Goal: Task Accomplishment & Management: Complete application form

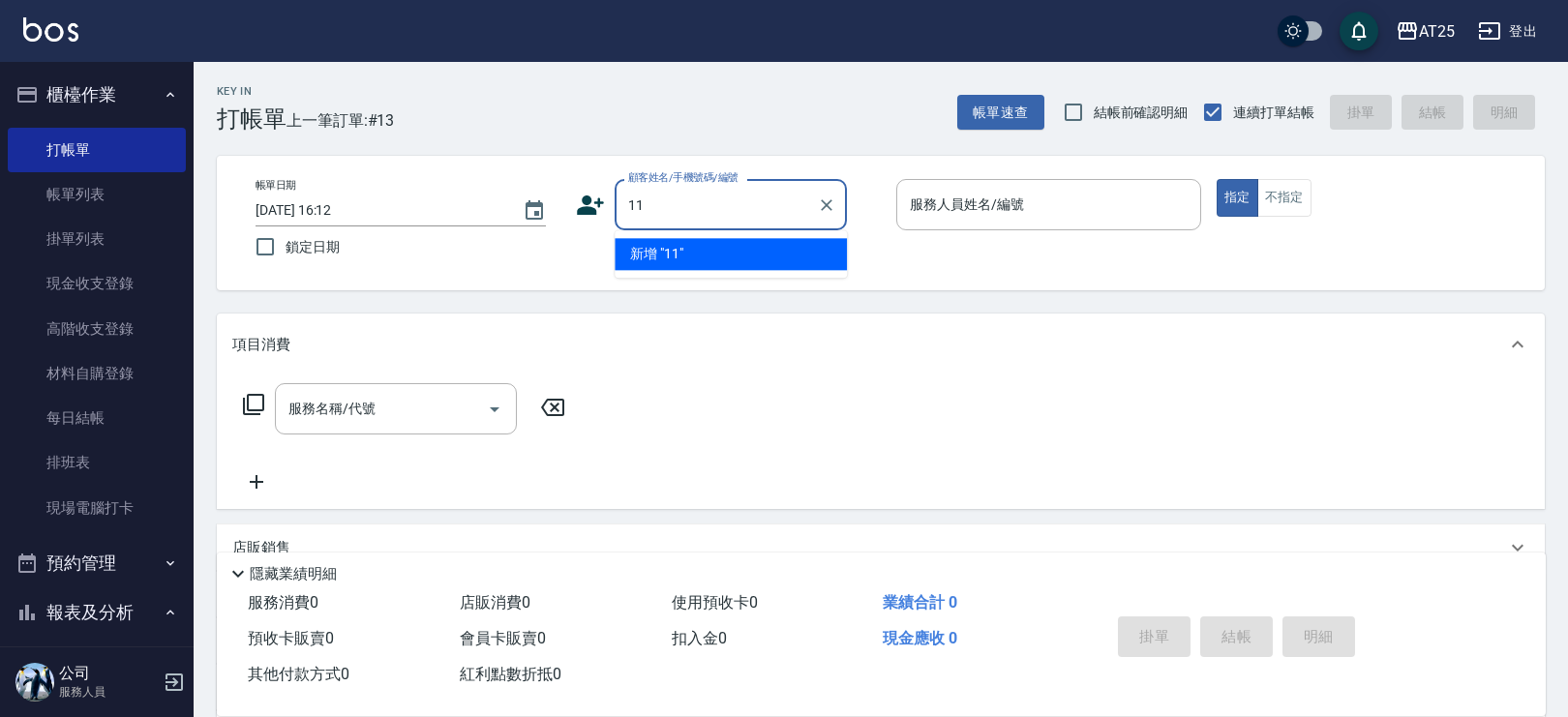
type input "11"
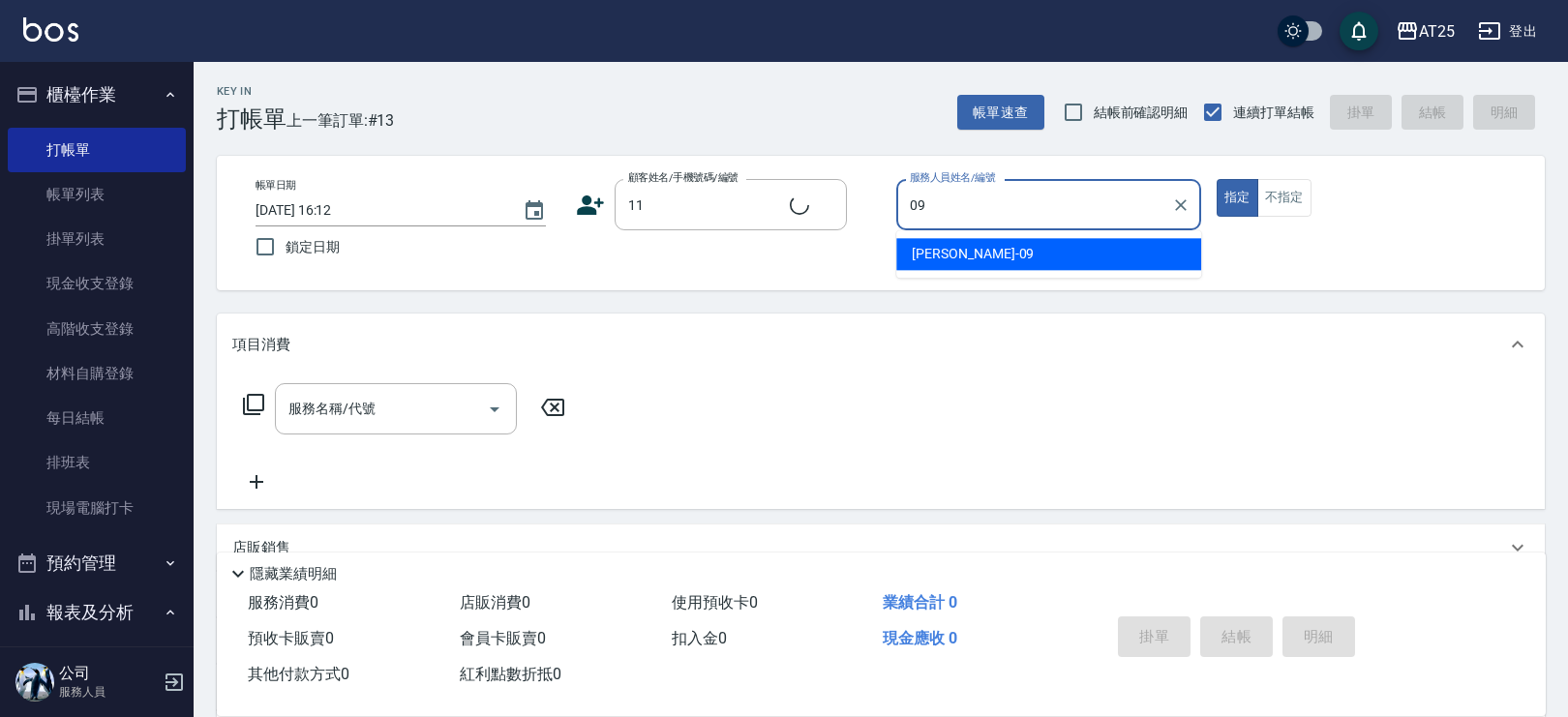
type input "09"
type input "新客人 姓名未設定/11/null"
type input "[PERSON_NAME]-09"
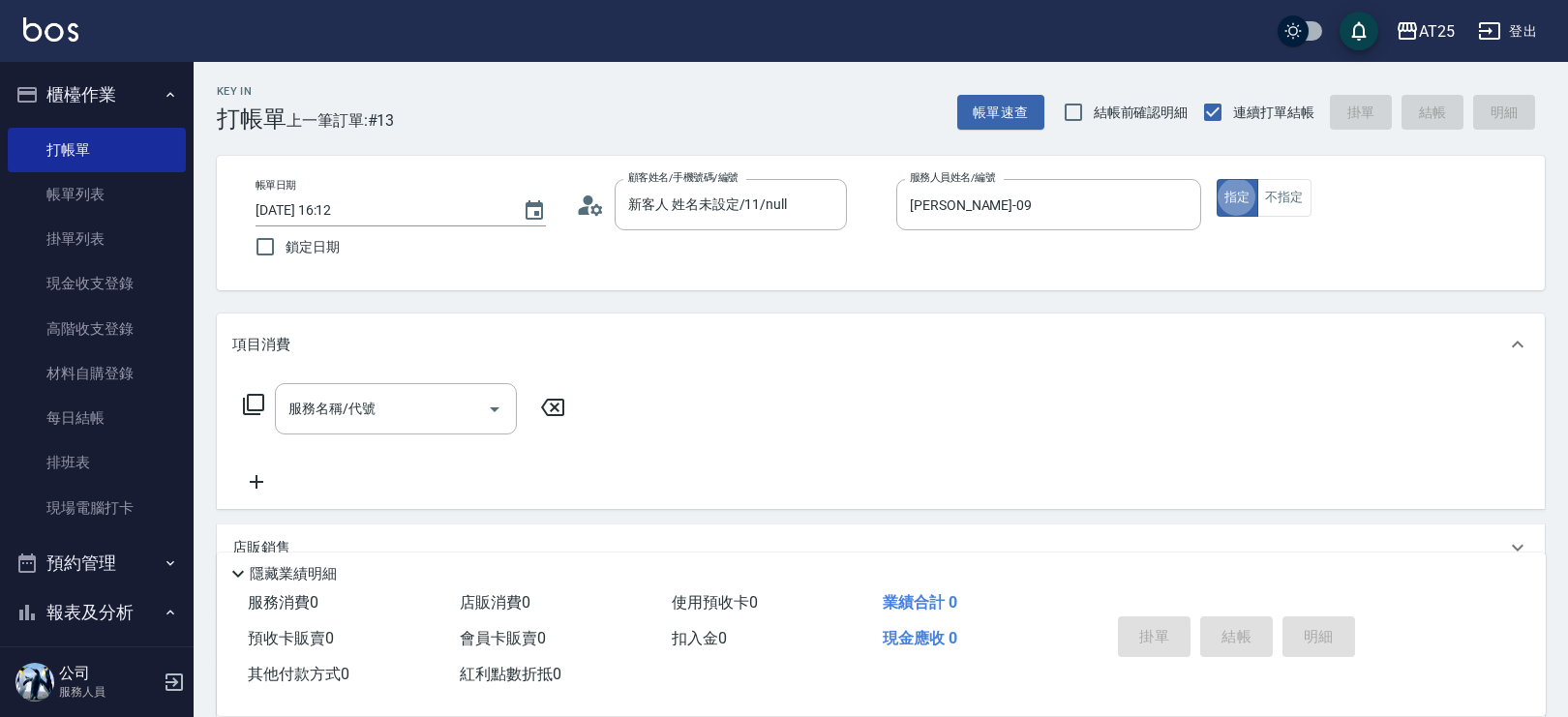
type button "true"
type input "201"
type input "30"
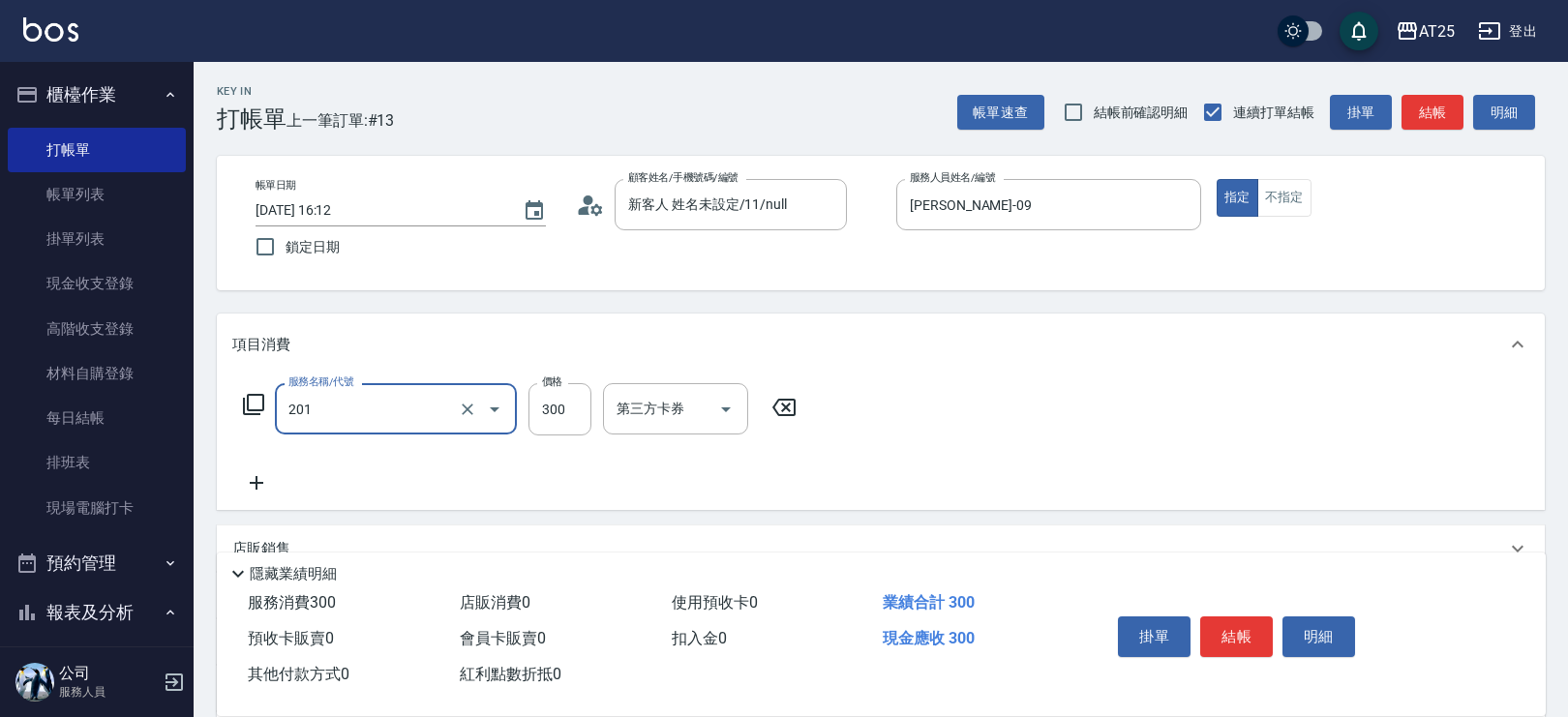
type input "洗髮(201)"
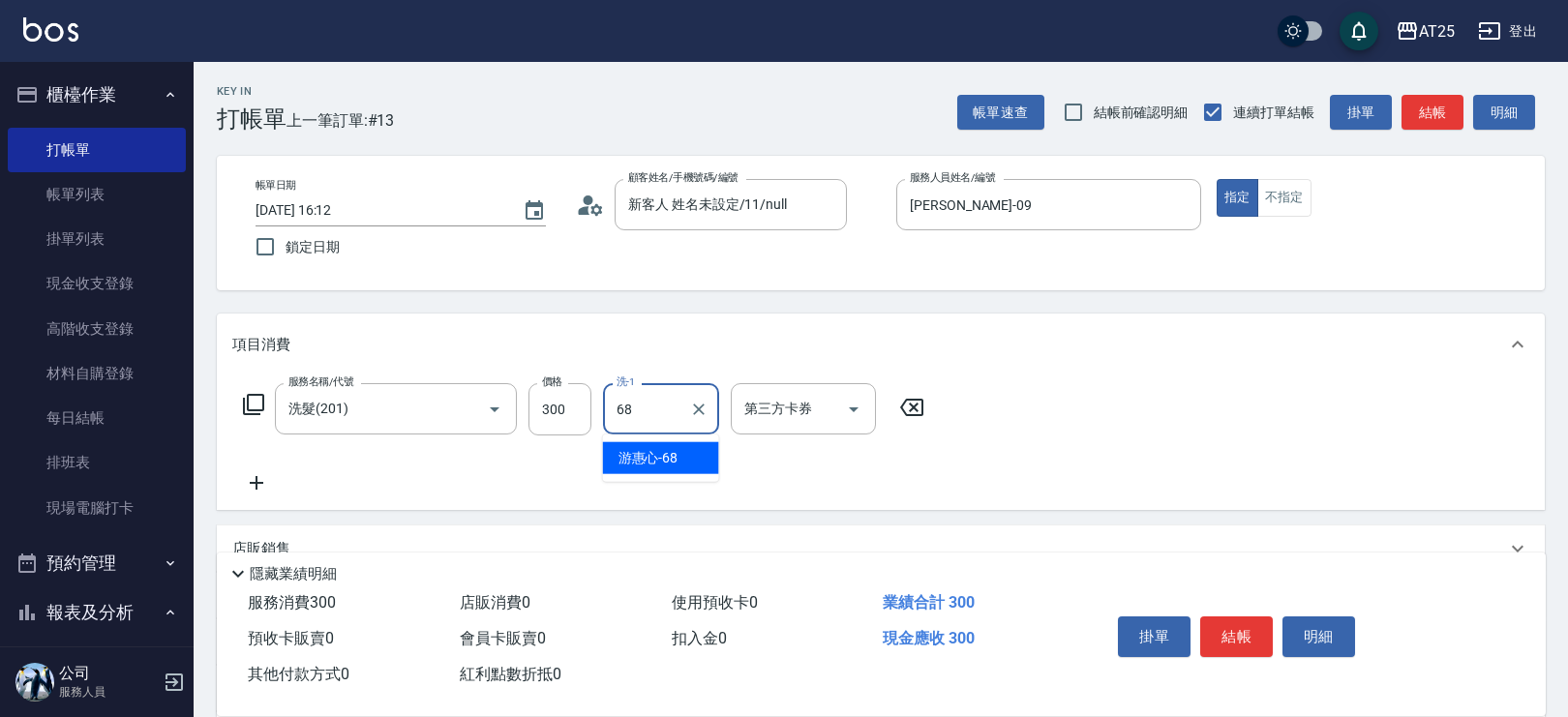
type input "游惠心-68"
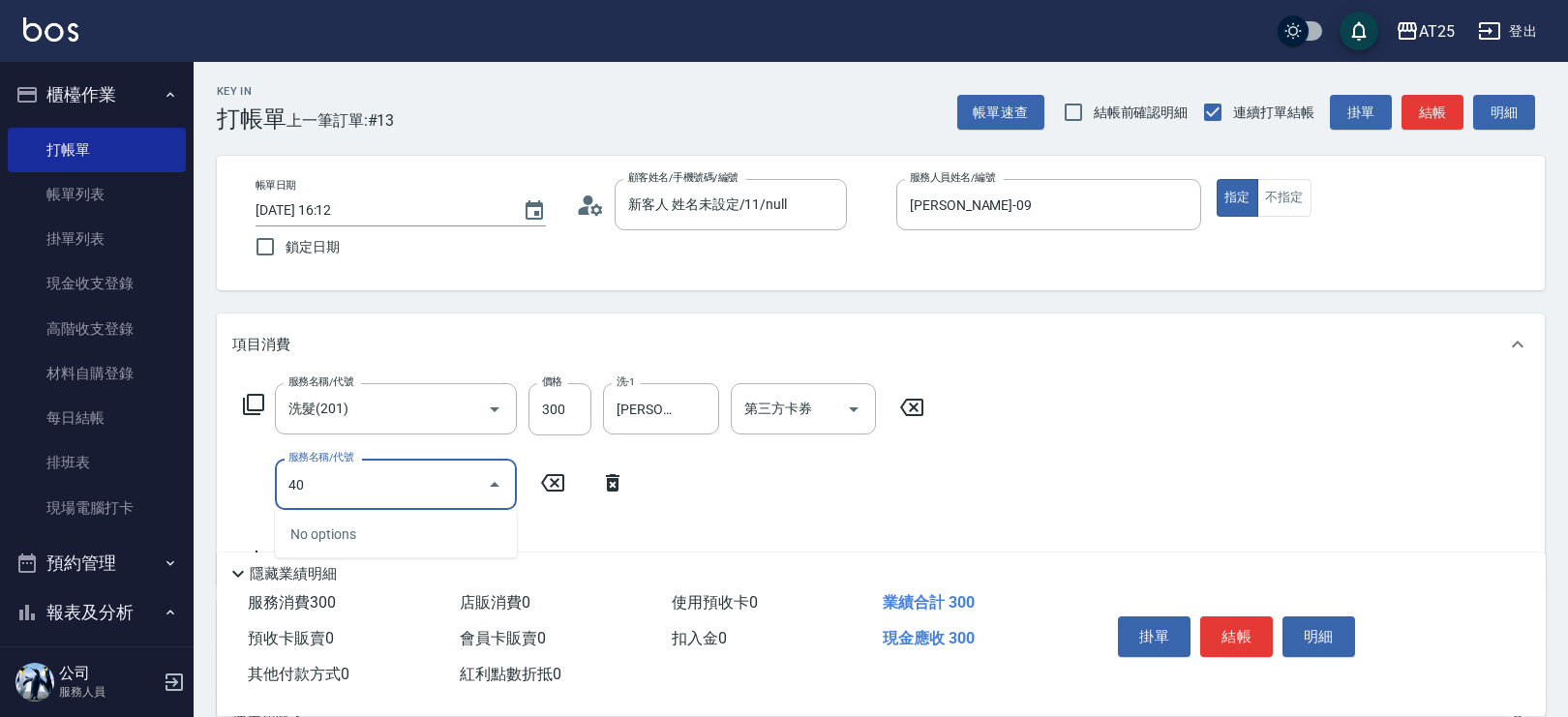
type input "401"
type input "60"
type input "剪髮(401)"
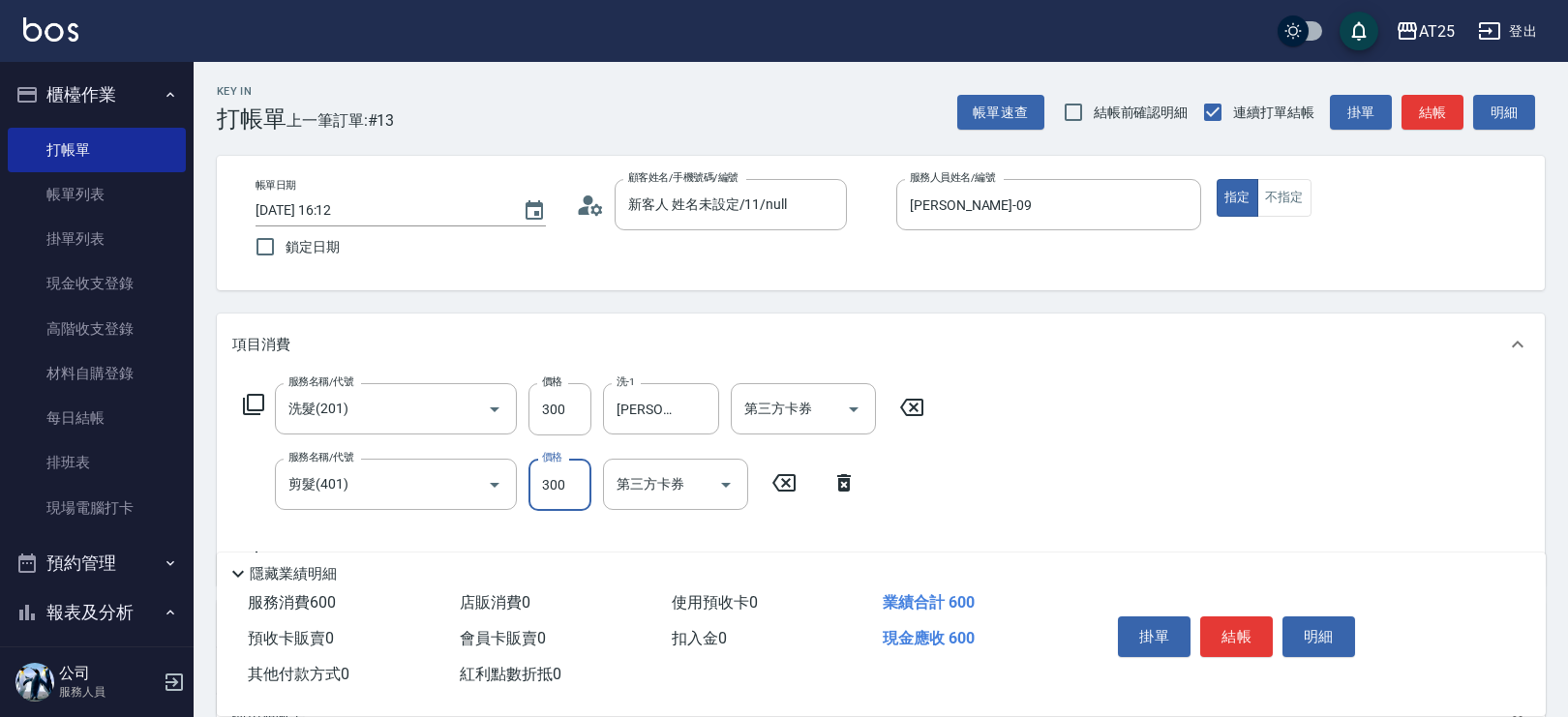
drag, startPoint x: 557, startPoint y: 495, endPoint x: 546, endPoint y: 485, distance: 14.9
click at [557, 495] on input "300" at bounding box center [560, 485] width 63 height 52
type input "30"
type input "20"
type input "50"
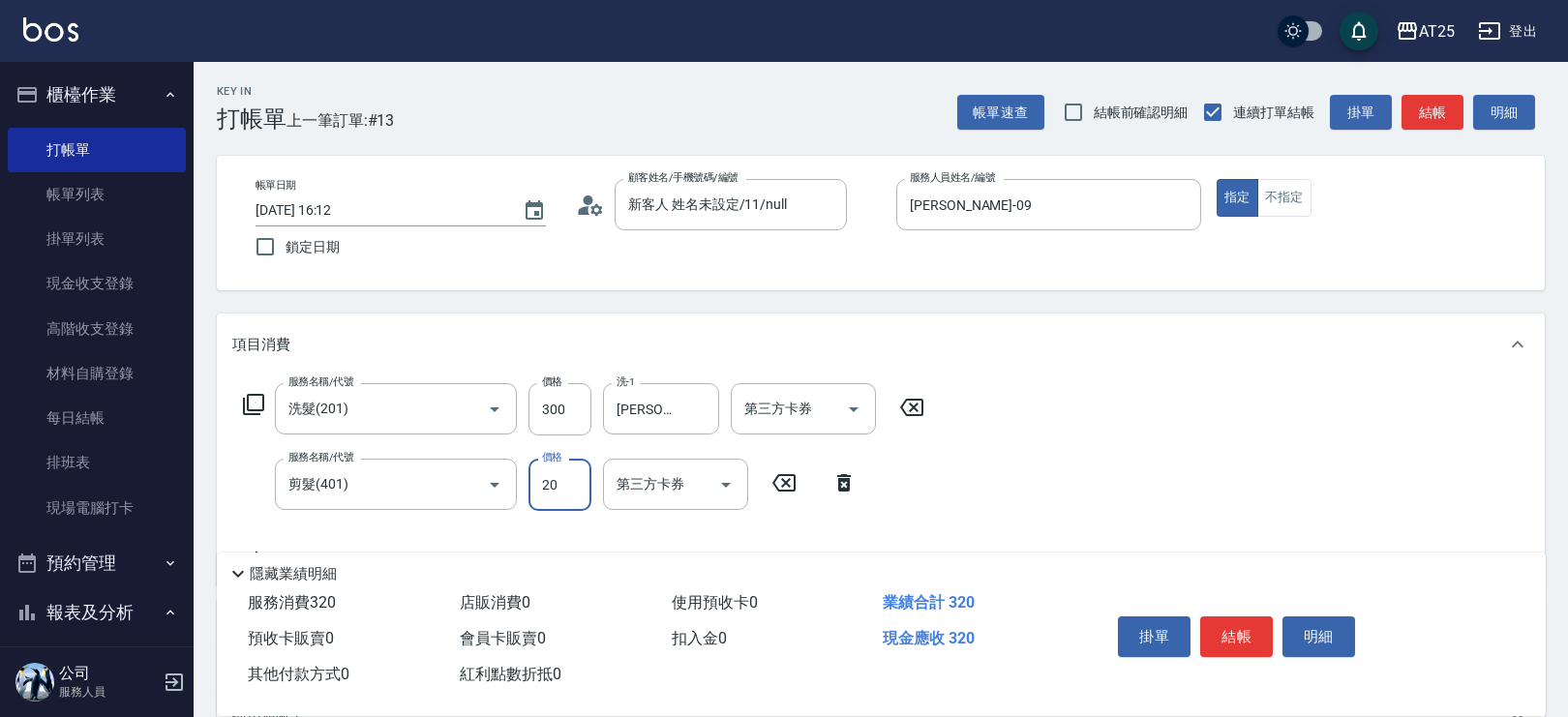
type input "200"
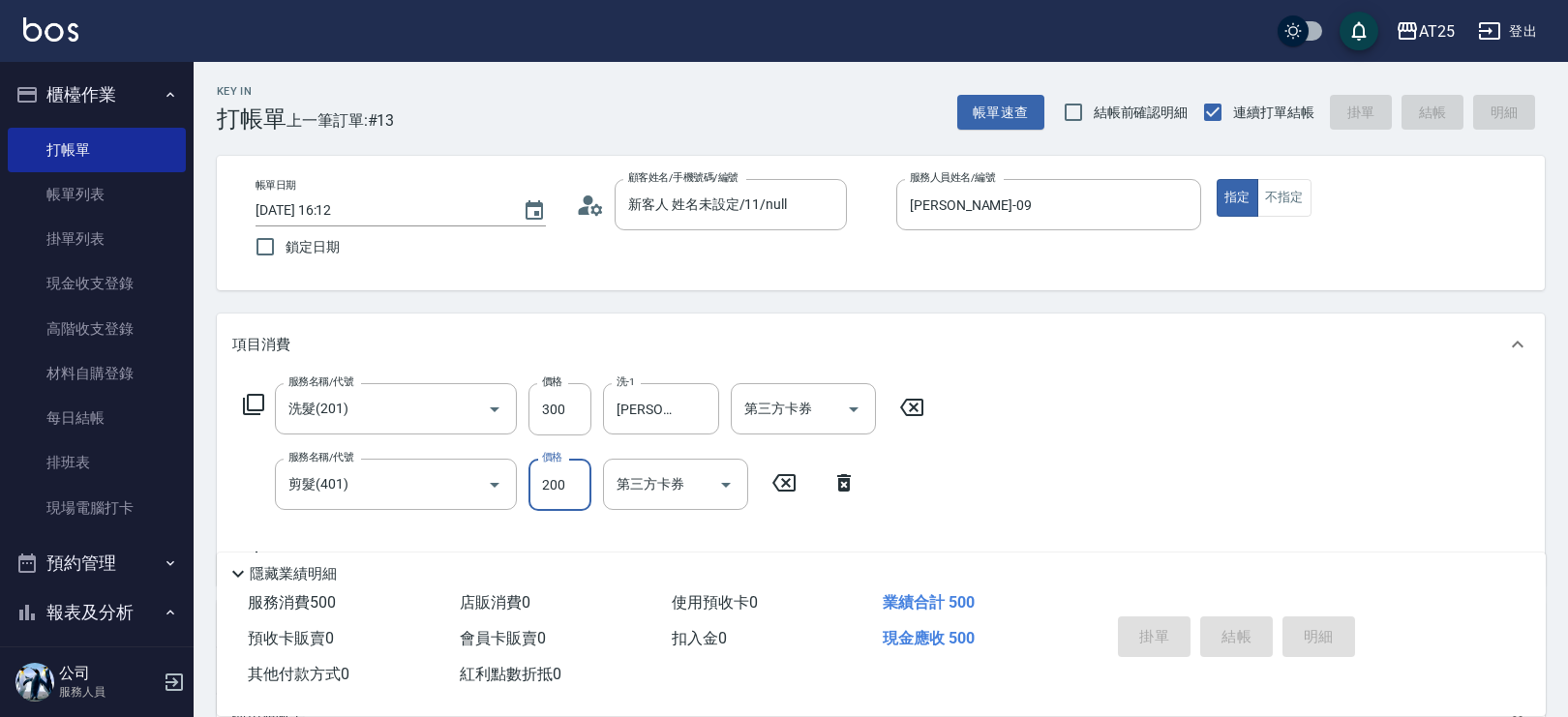
type input "2025/09/26 16:59"
type input "0"
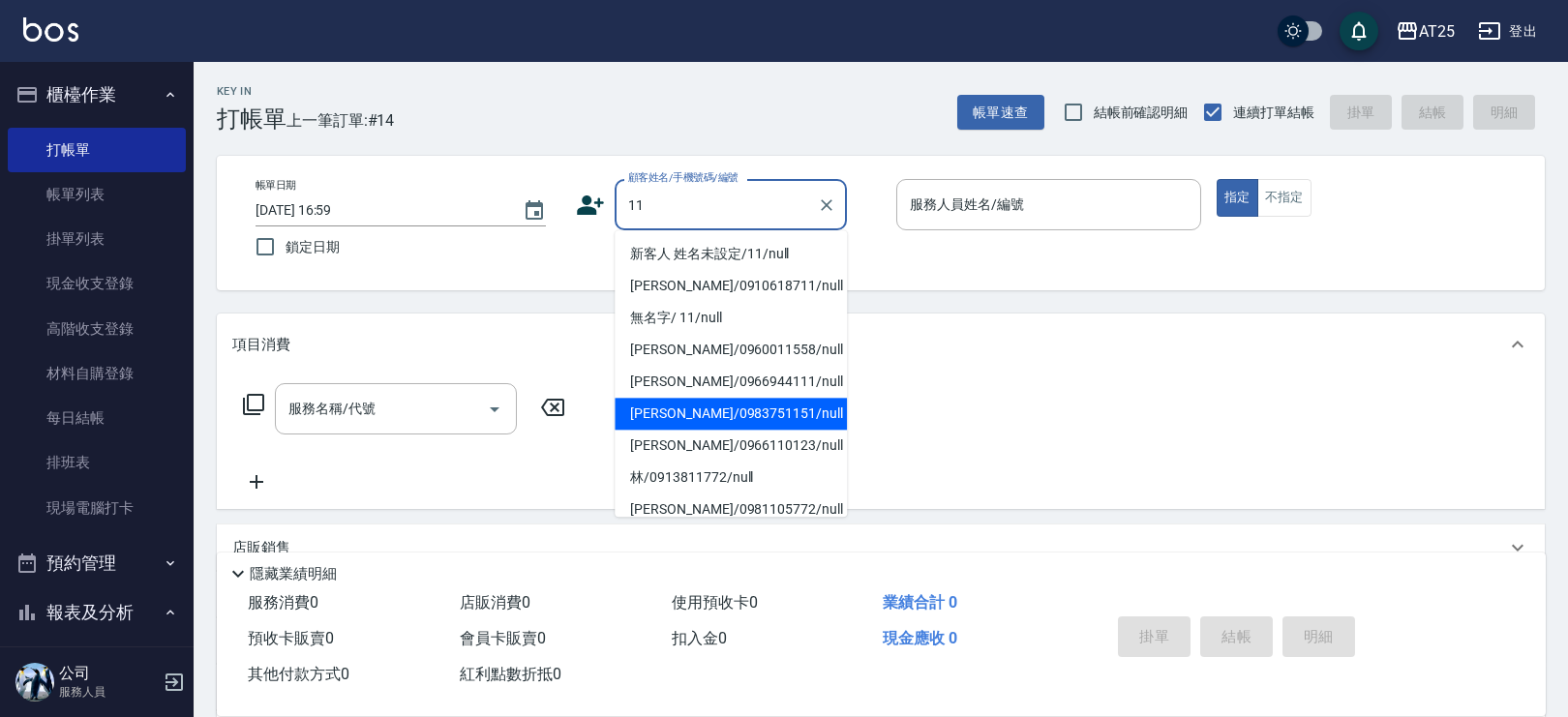
type input "林威佑/0983751151/null"
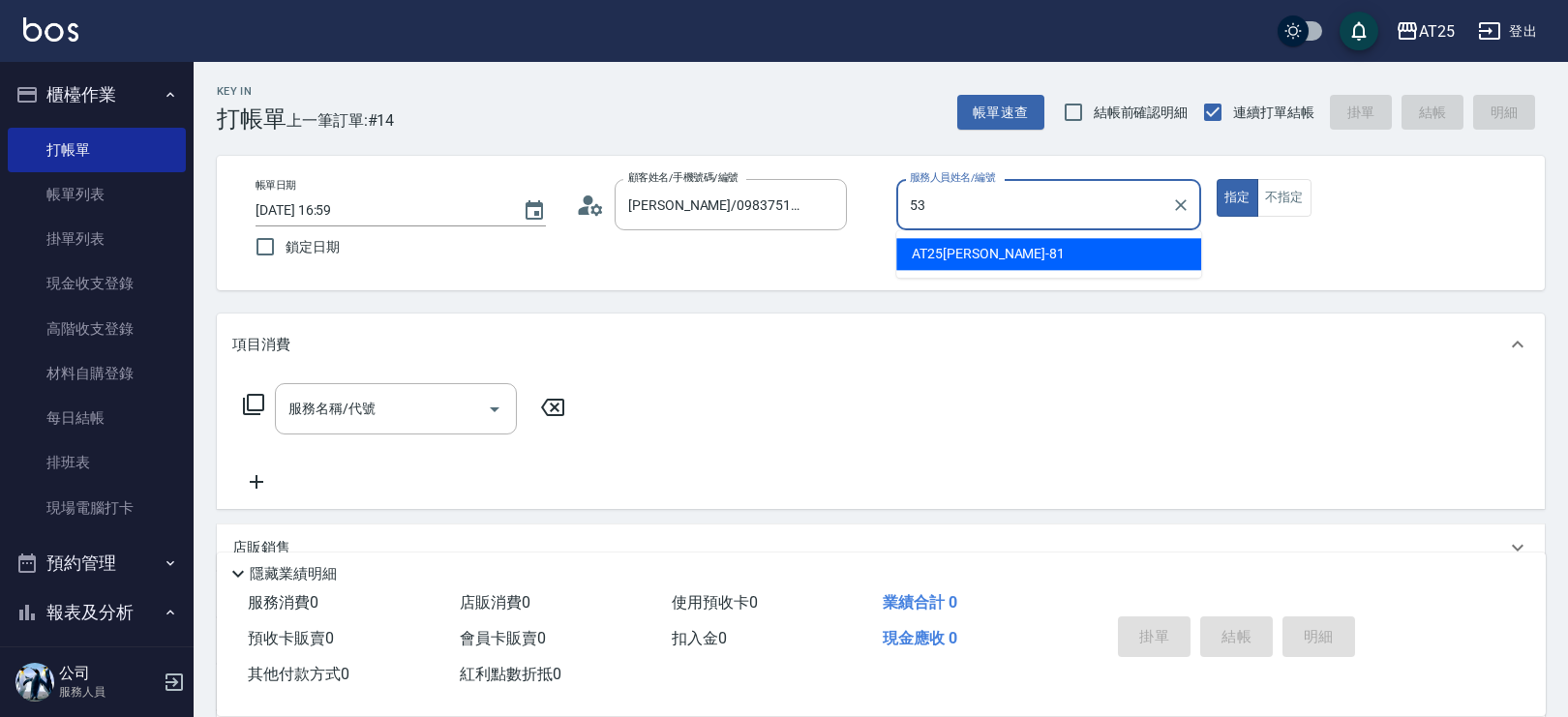
type input "Jerry-53"
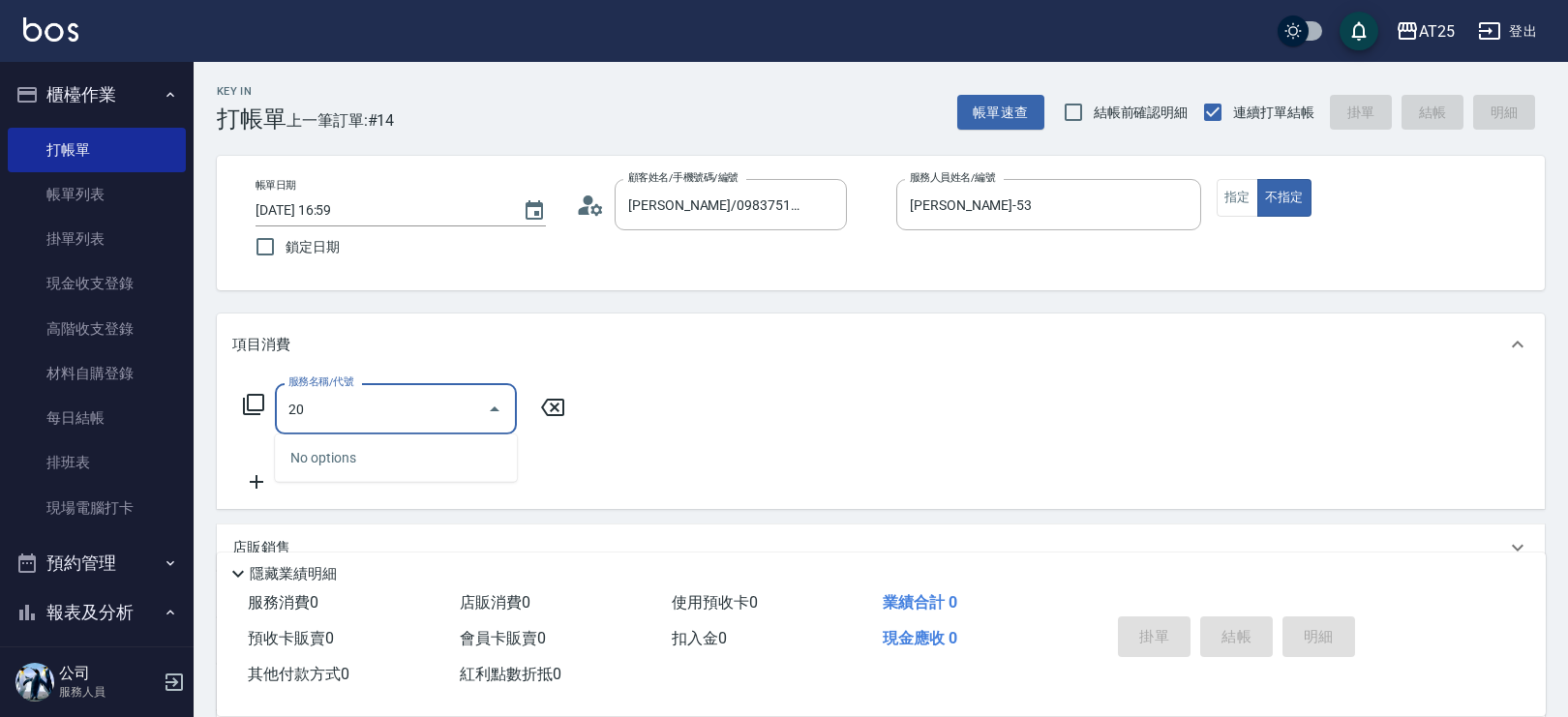
type input "201"
type input "30"
type input "洗髮(201)"
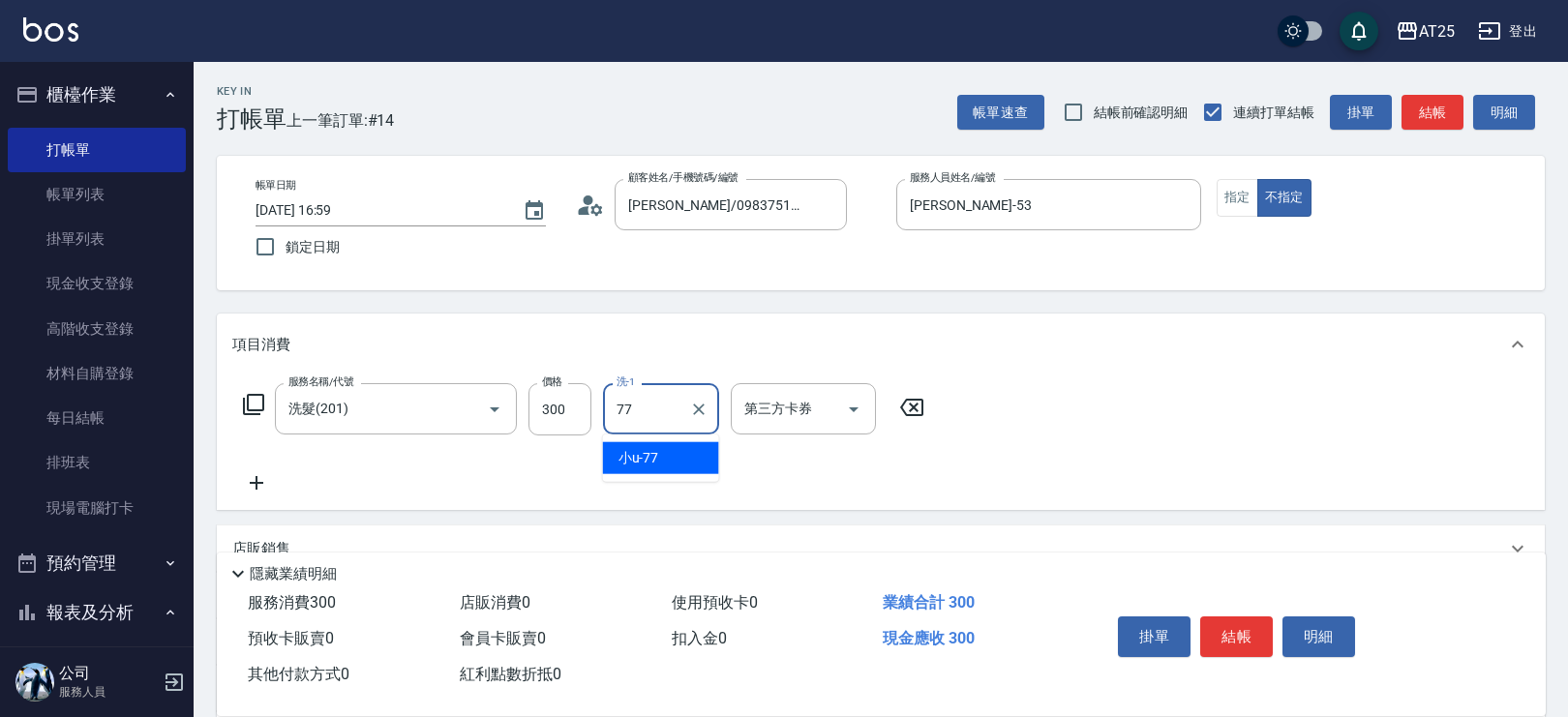
type input "小u-77"
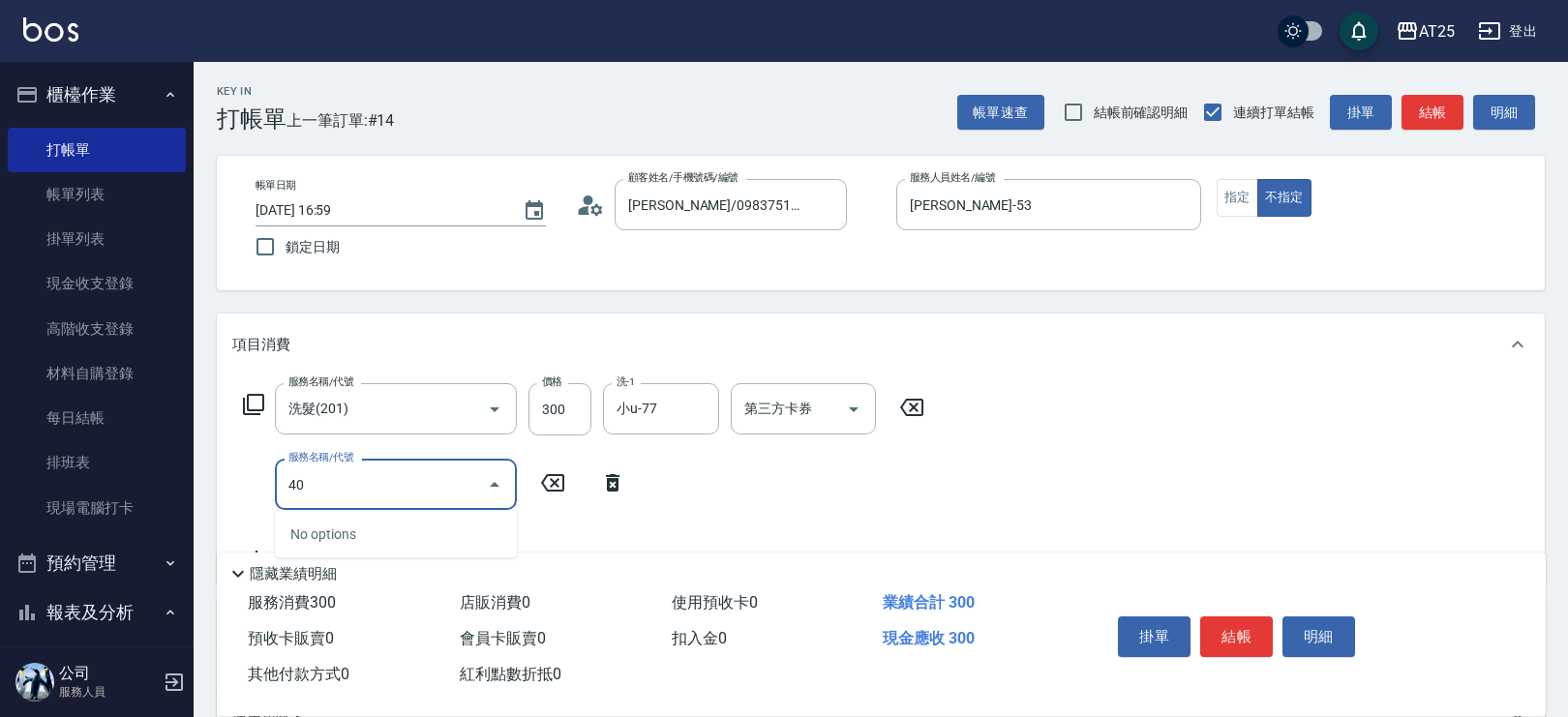
type input "401"
type input "60"
type input "剪髮(401)"
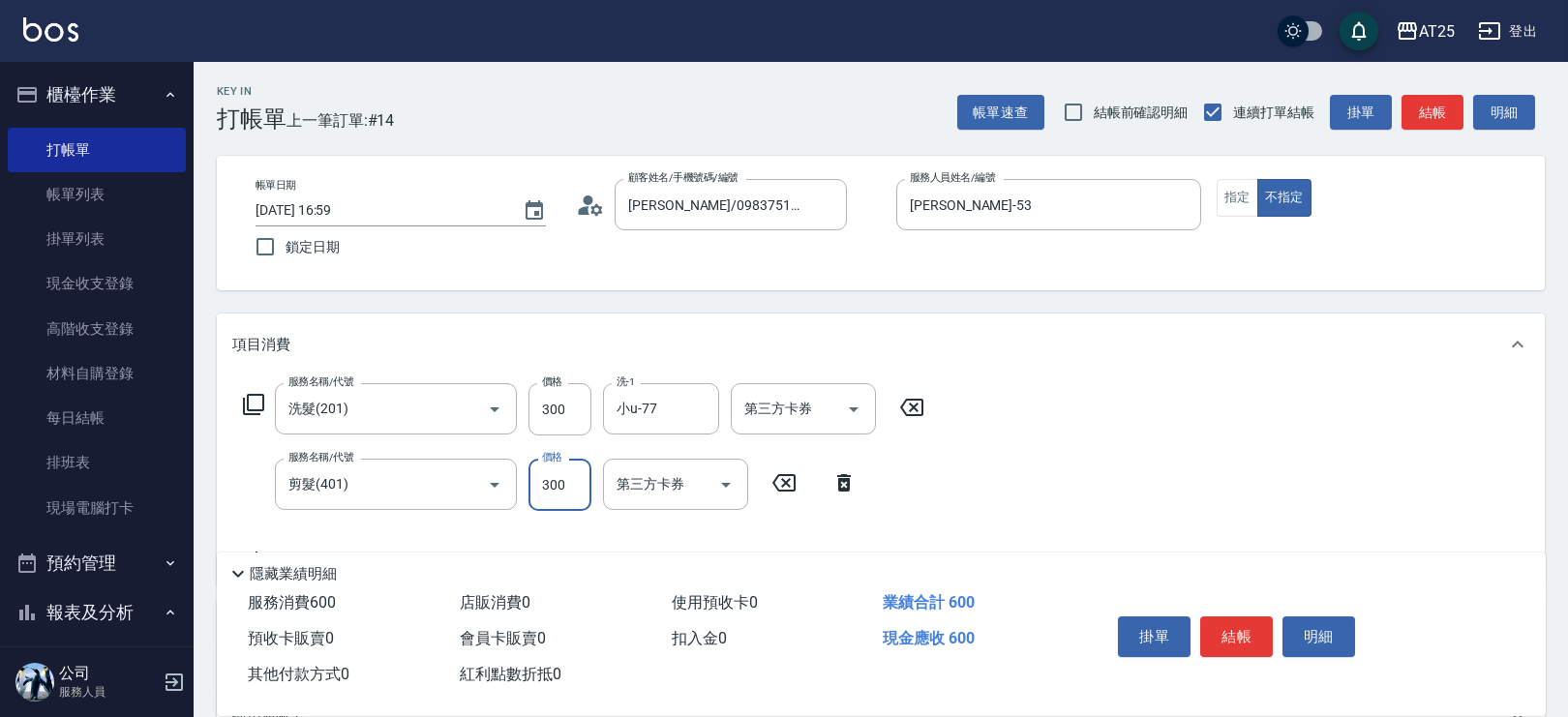
type input "30"
type input "29"
type input "50"
type input "299"
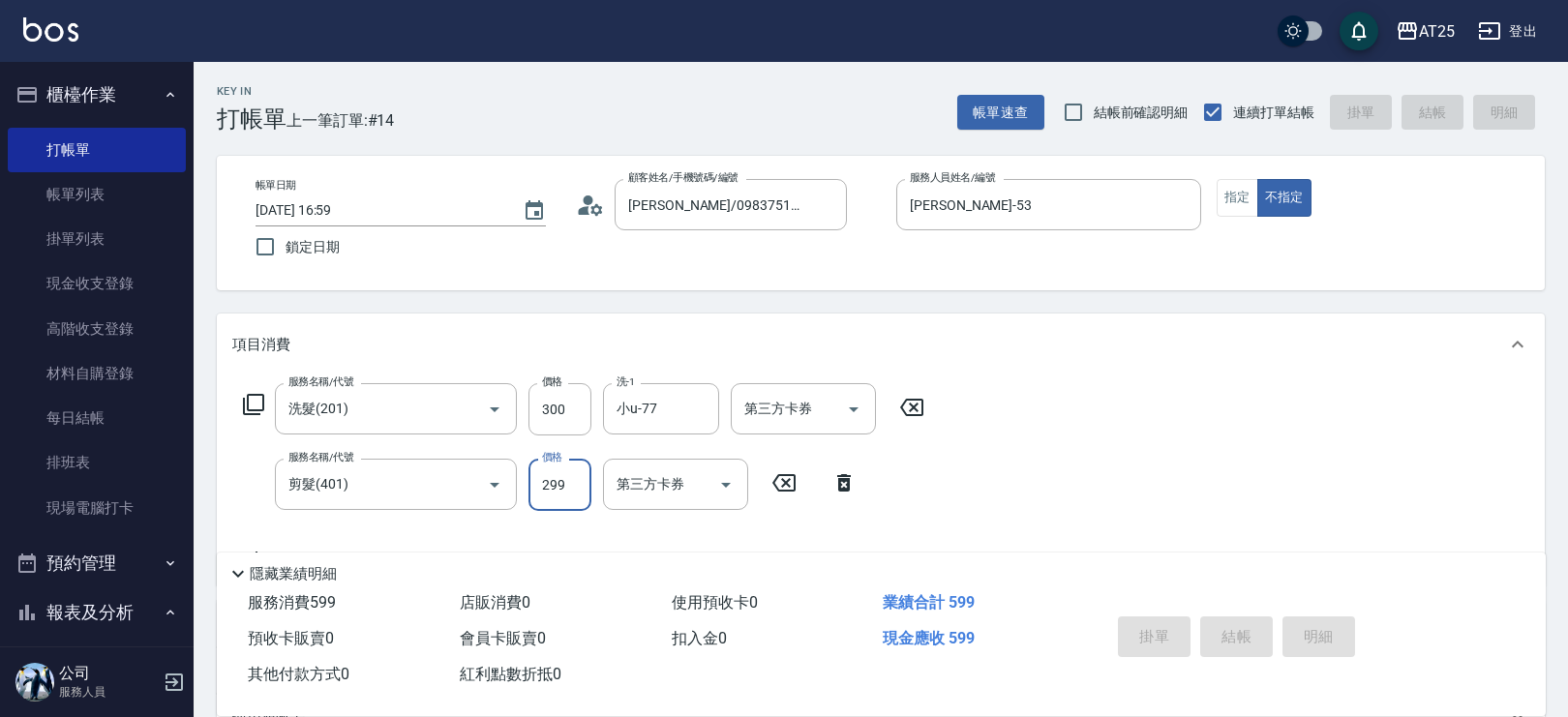
type input "0"
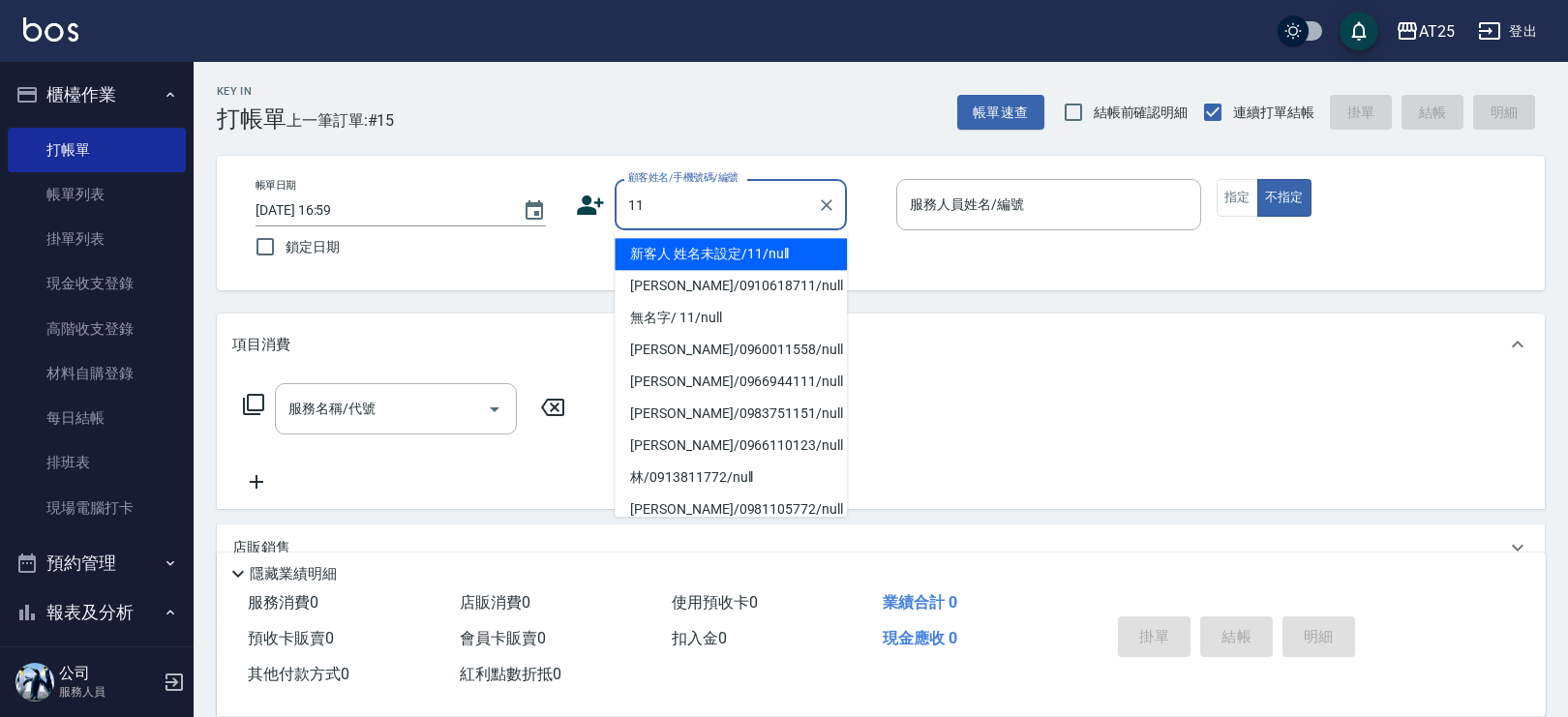
type input "新客人 姓名未設定/11/null"
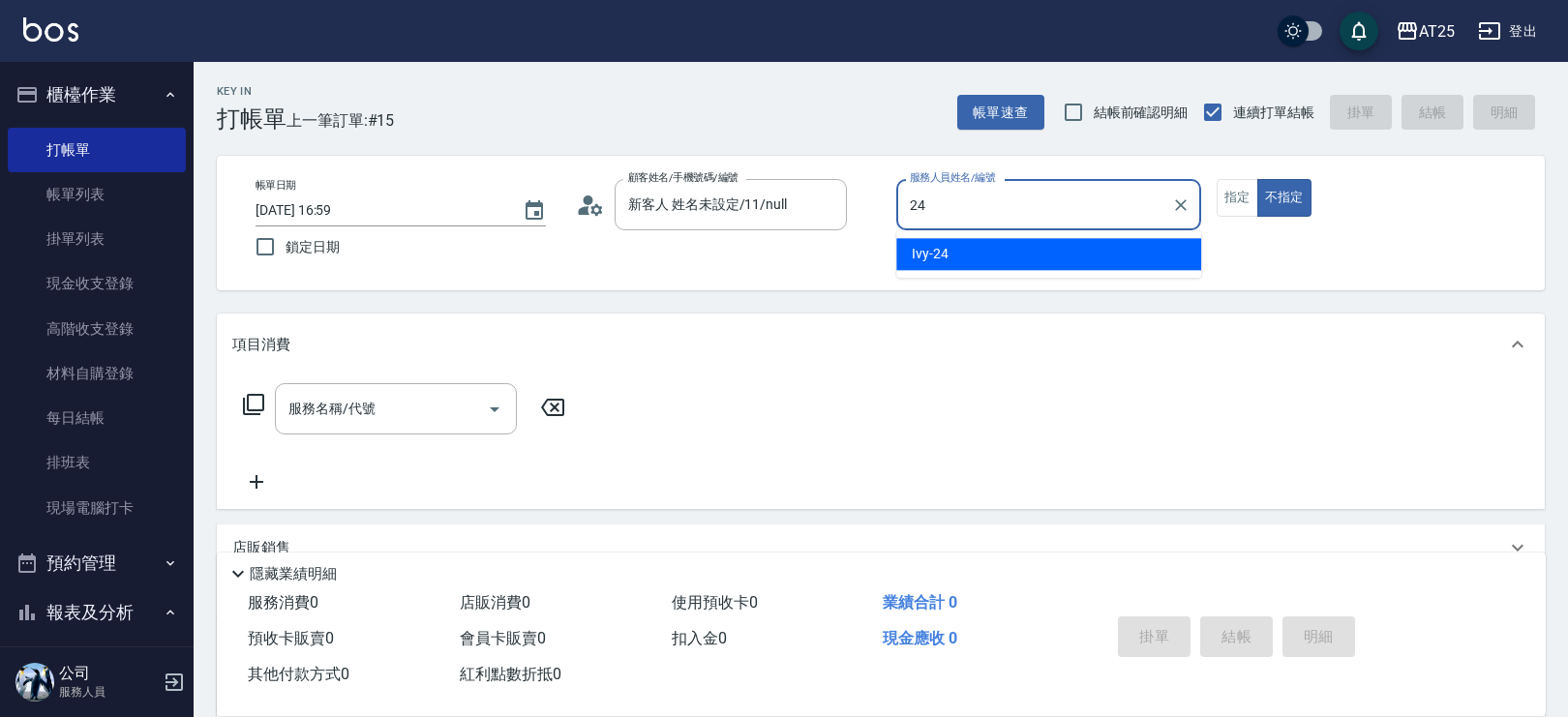
type input "Ivy-24"
type button "false"
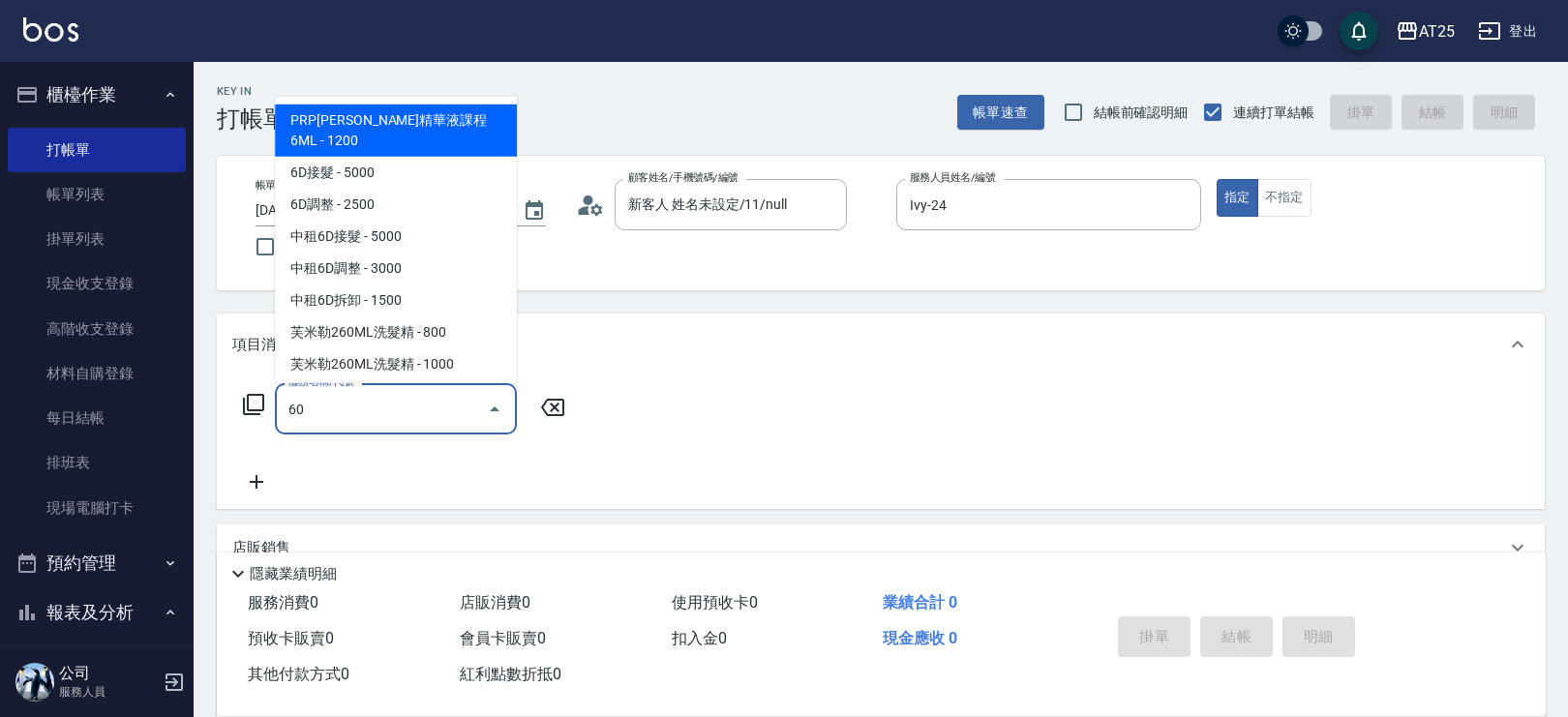
type input "601"
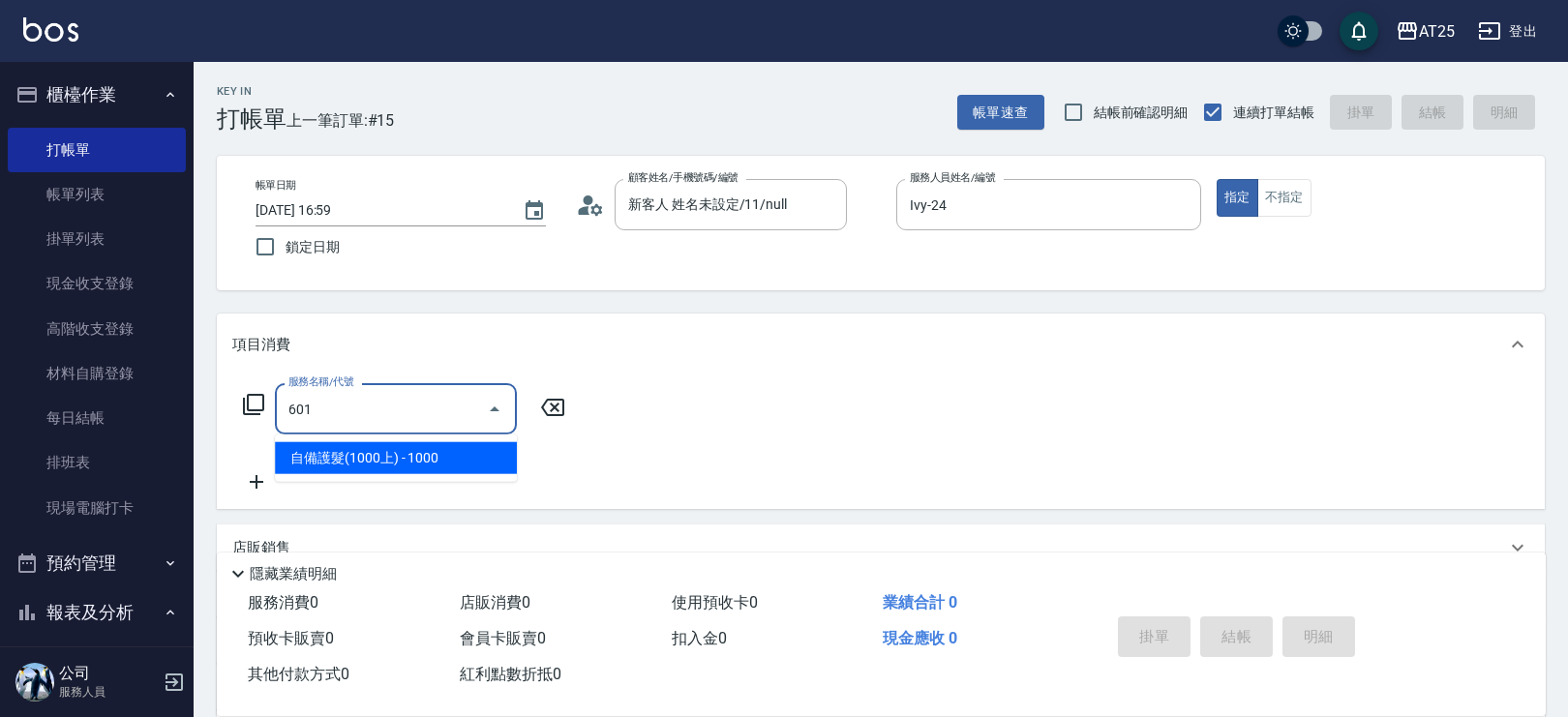
type input "100"
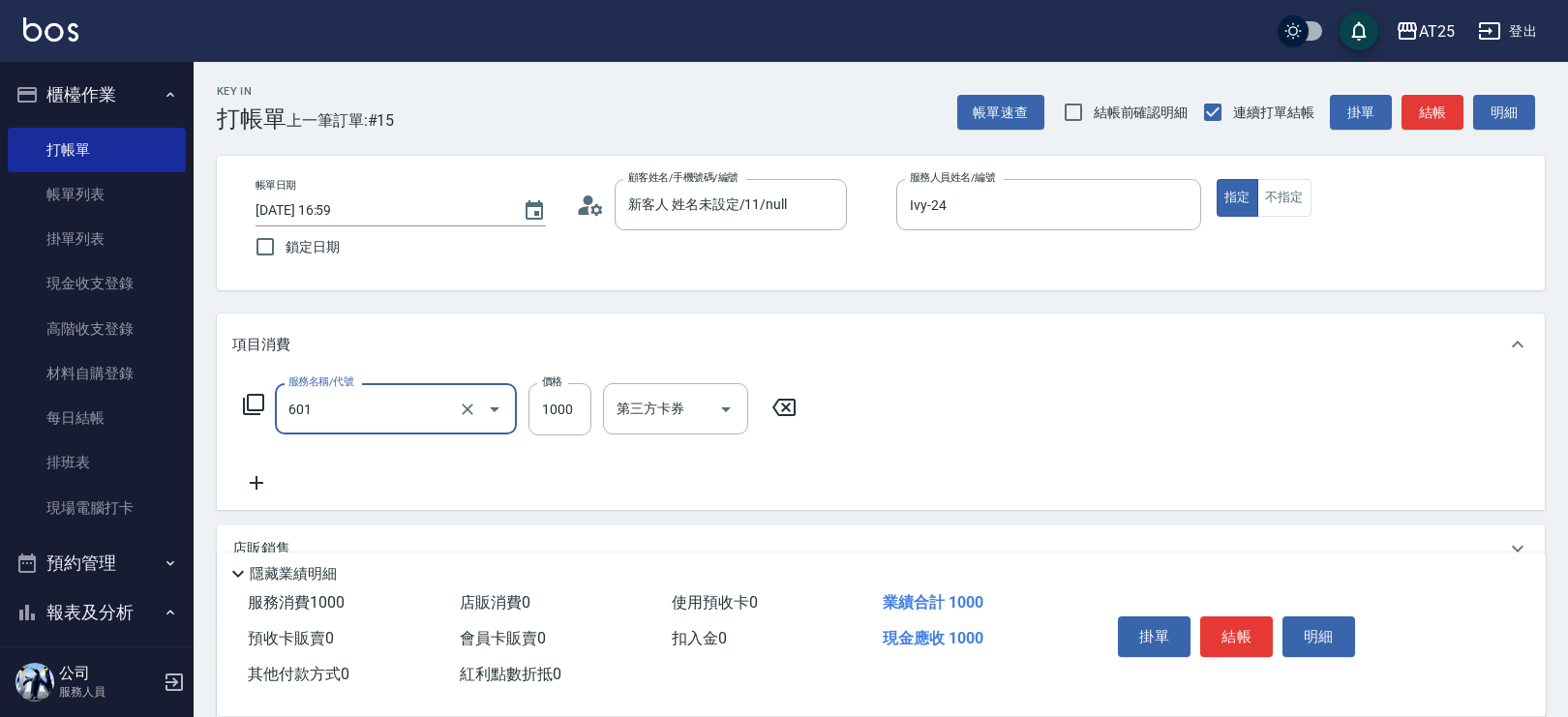
type input "自備護髮(1000上)(601)"
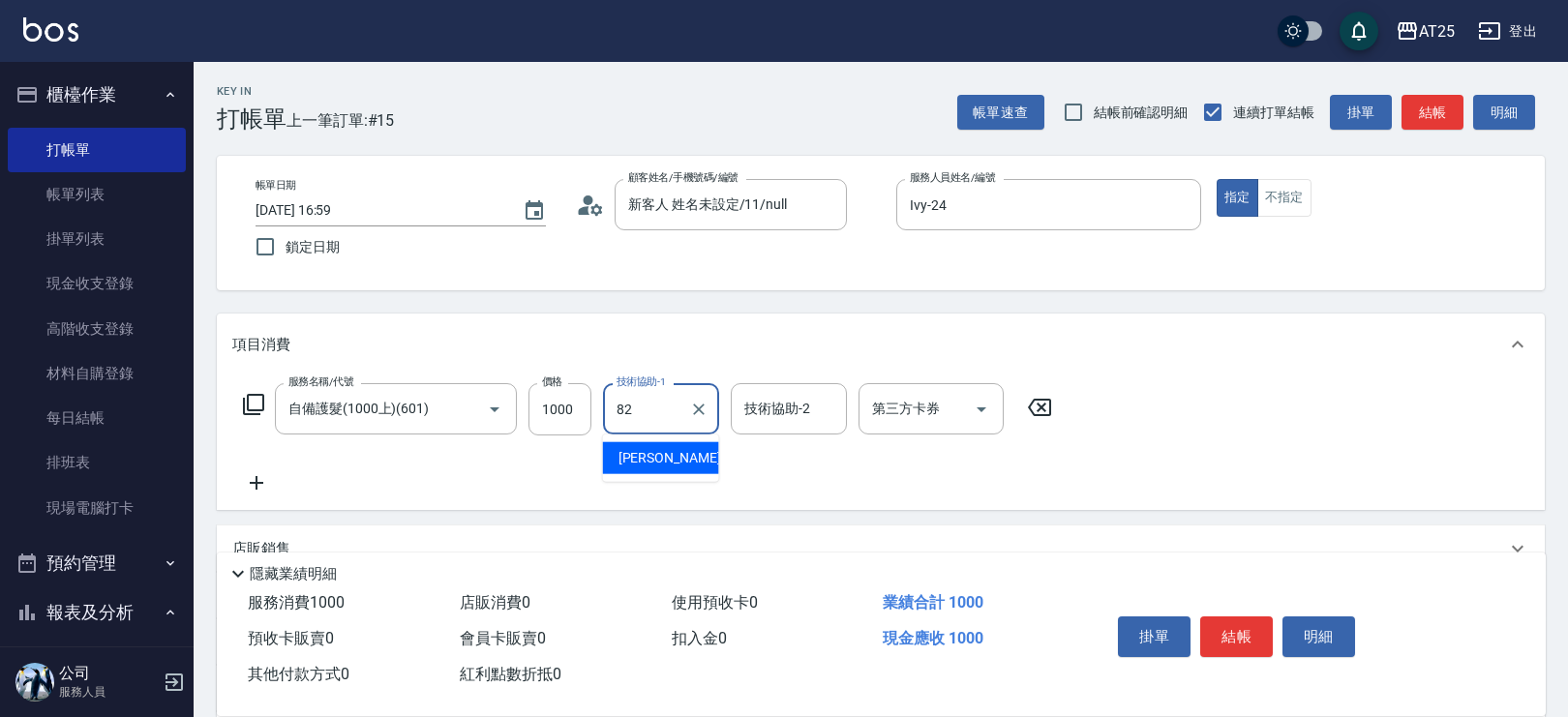
type input "小曼-82"
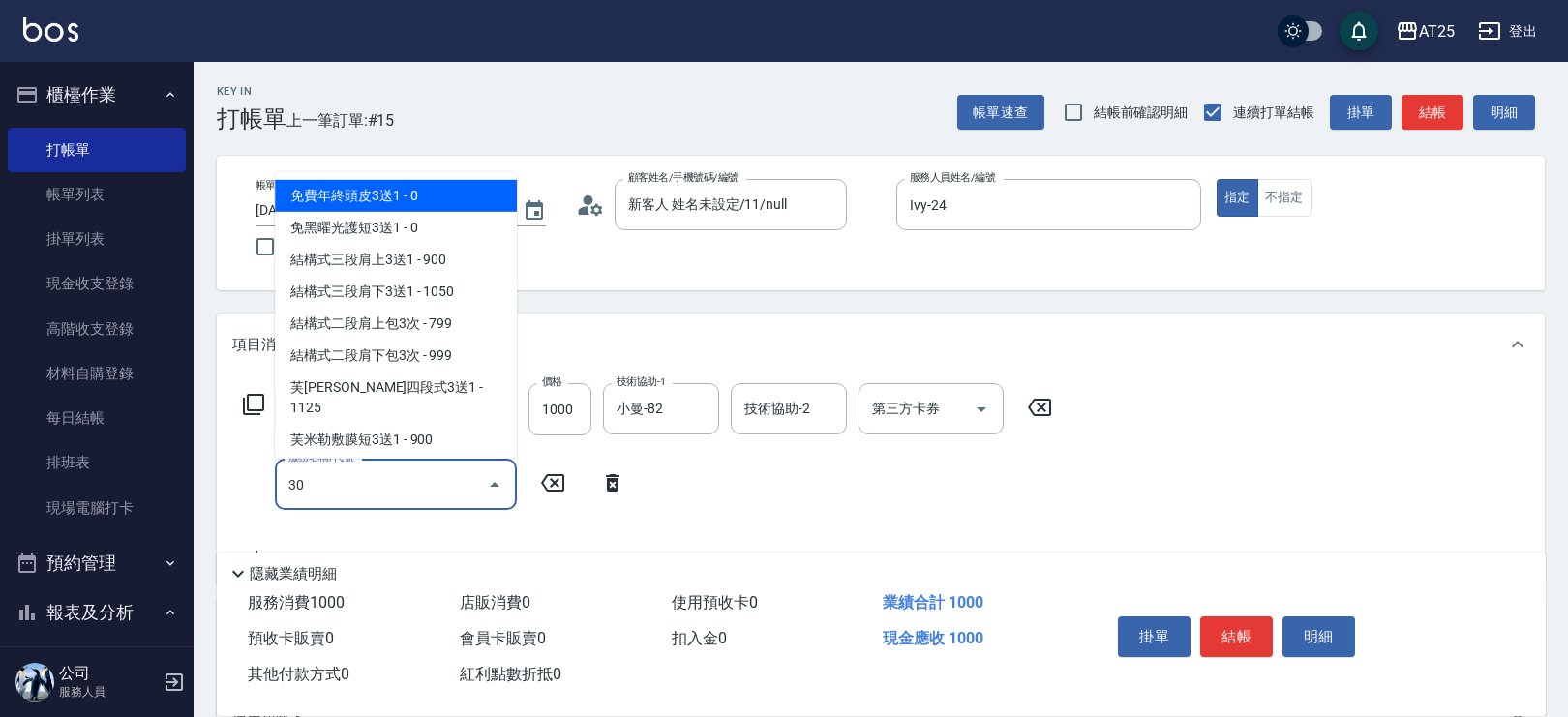
type input "301"
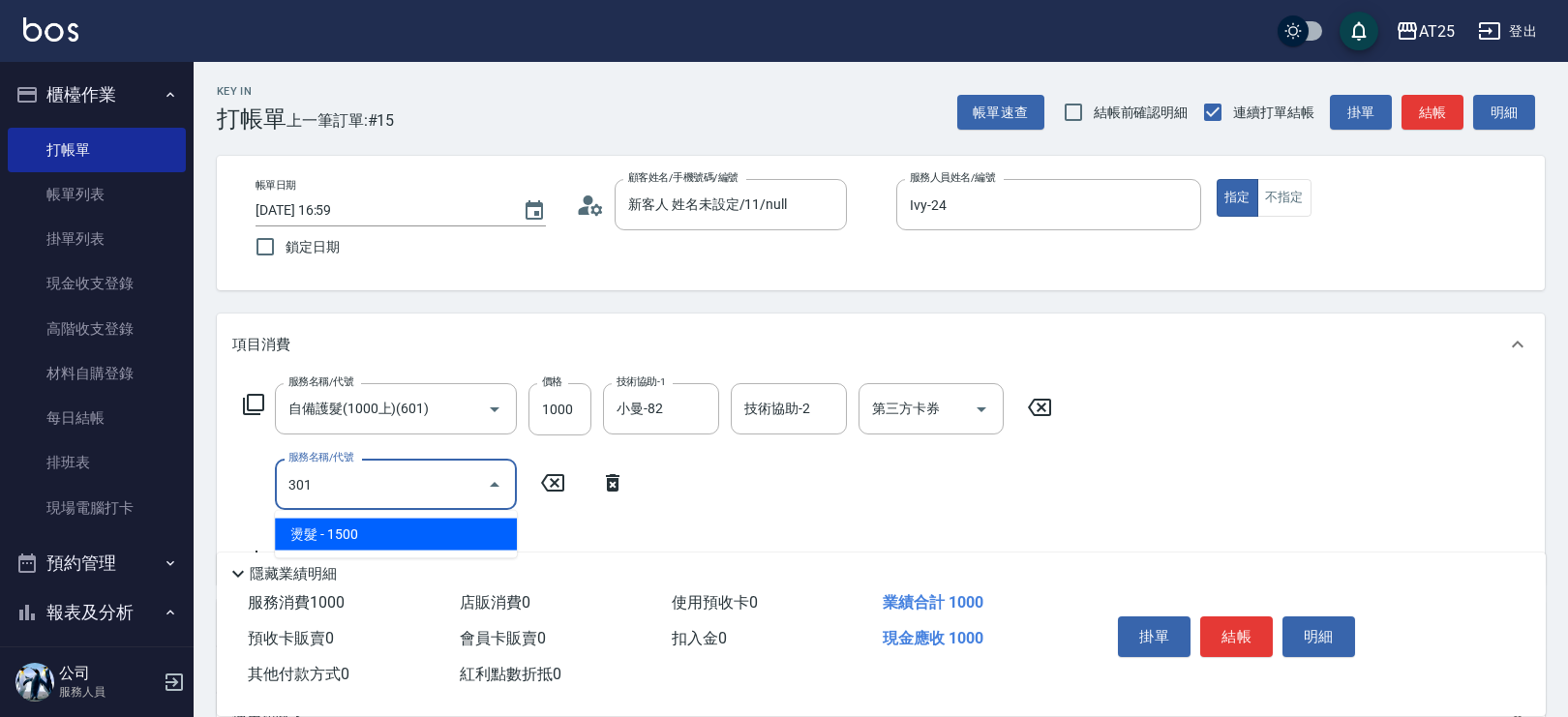
type input "250"
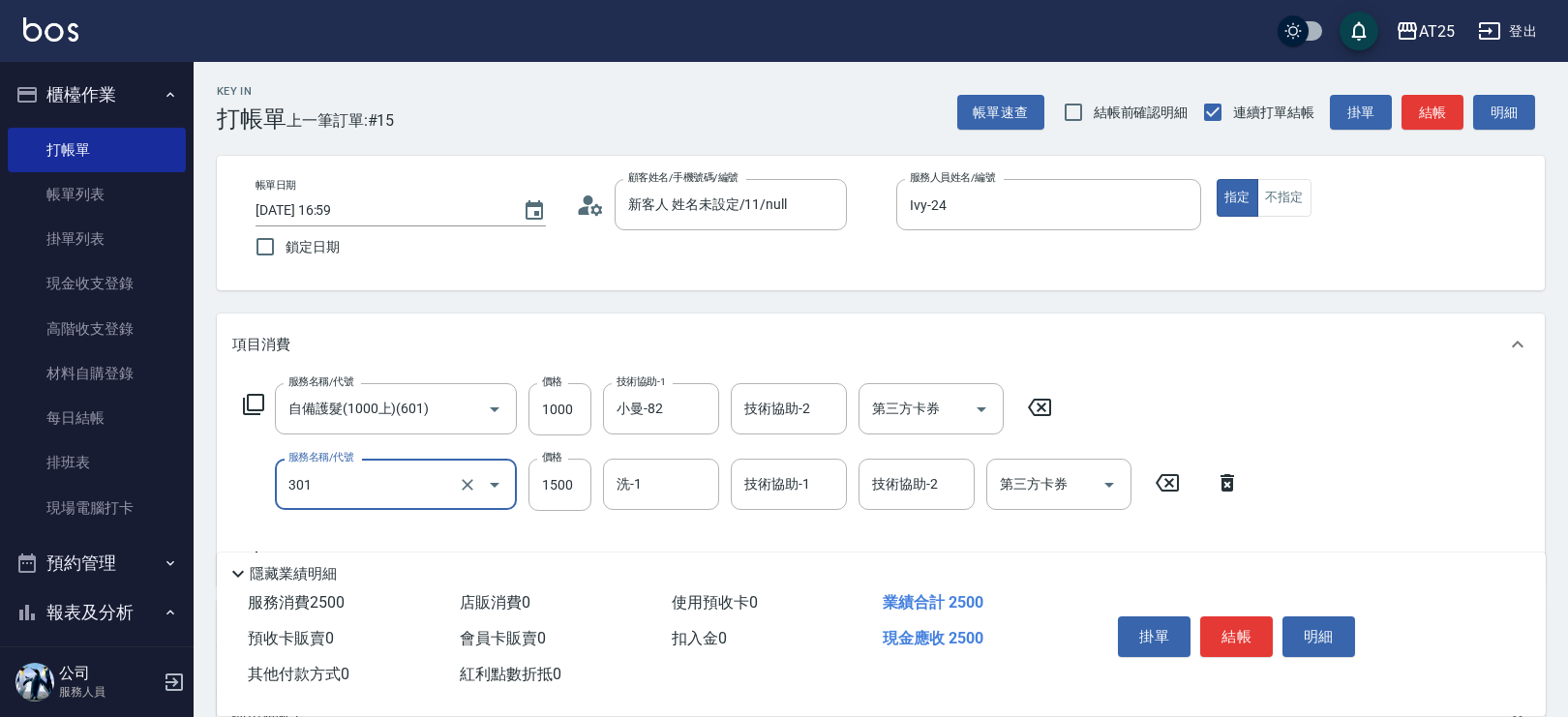
type input "燙髮(301)"
type input "100"
type input "24"
type input "120"
type input "249"
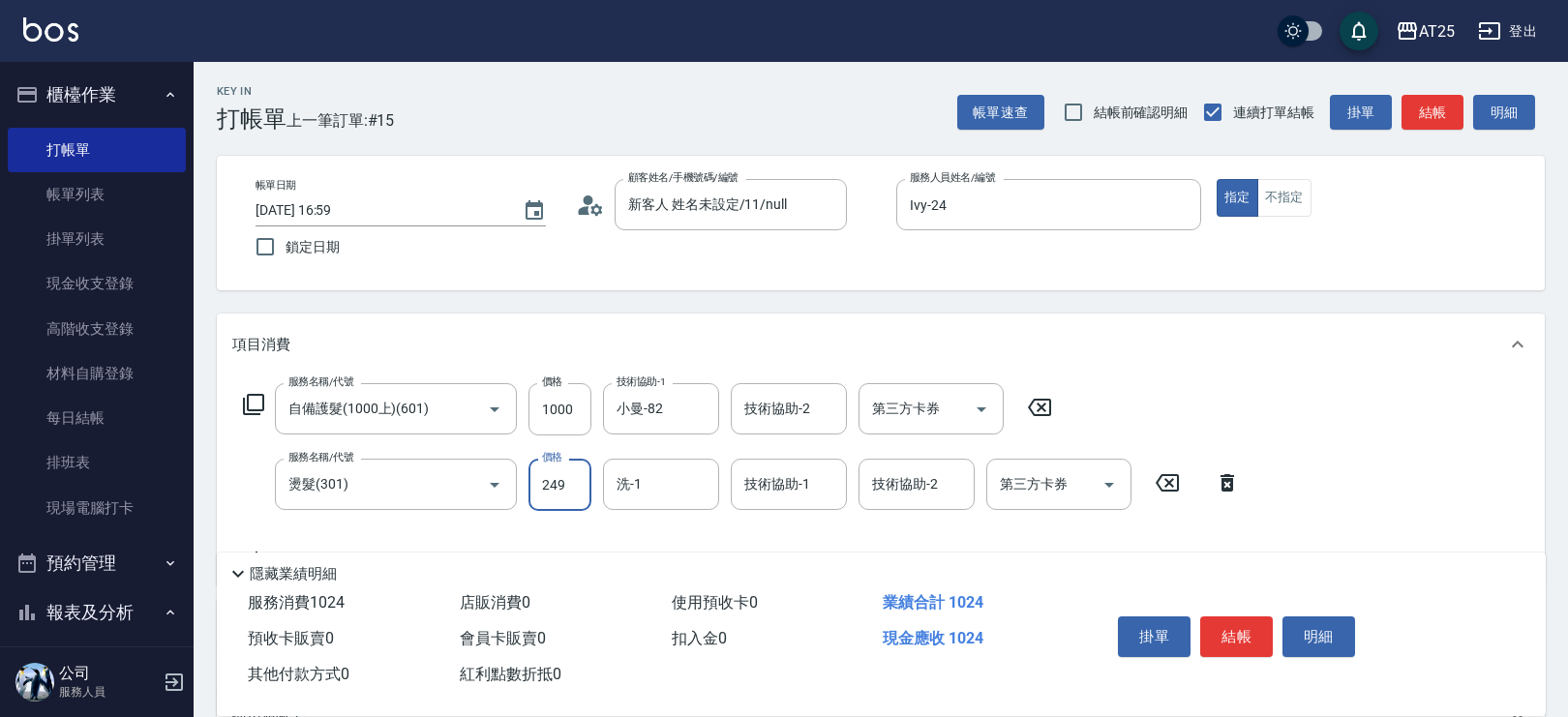
type input "340"
type input "2499"
type input "惠均-70"
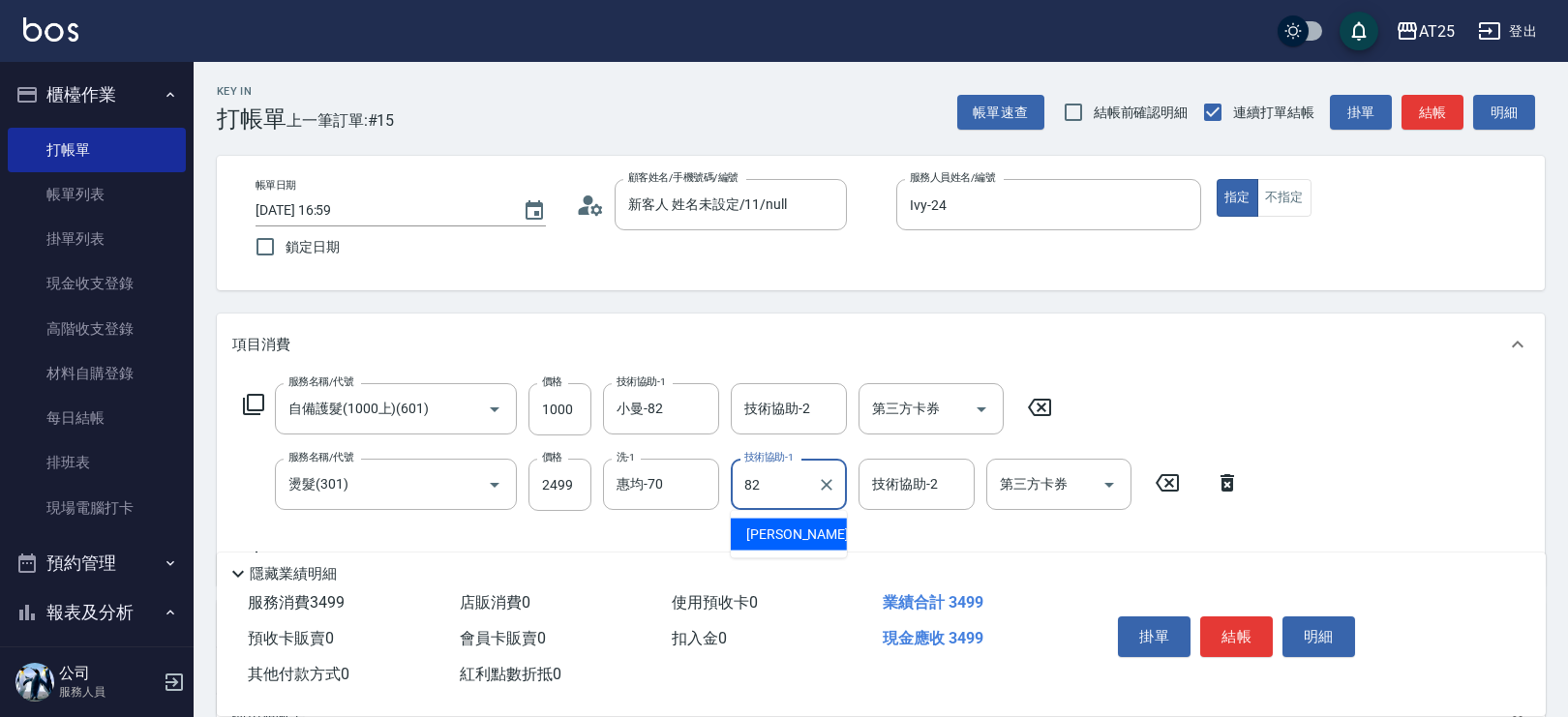
type input "小曼-82"
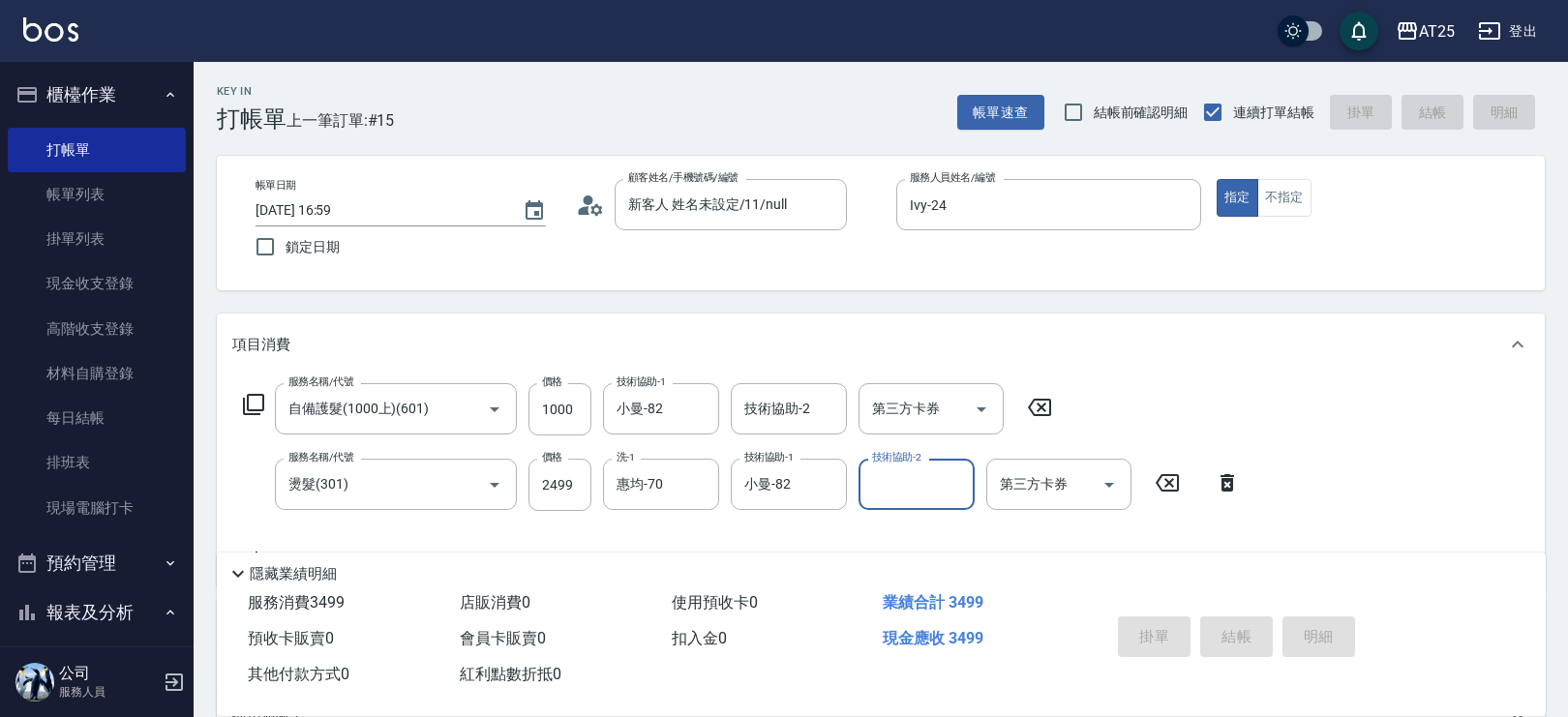
type input "0"
